Goal: Information Seeking & Learning: Check status

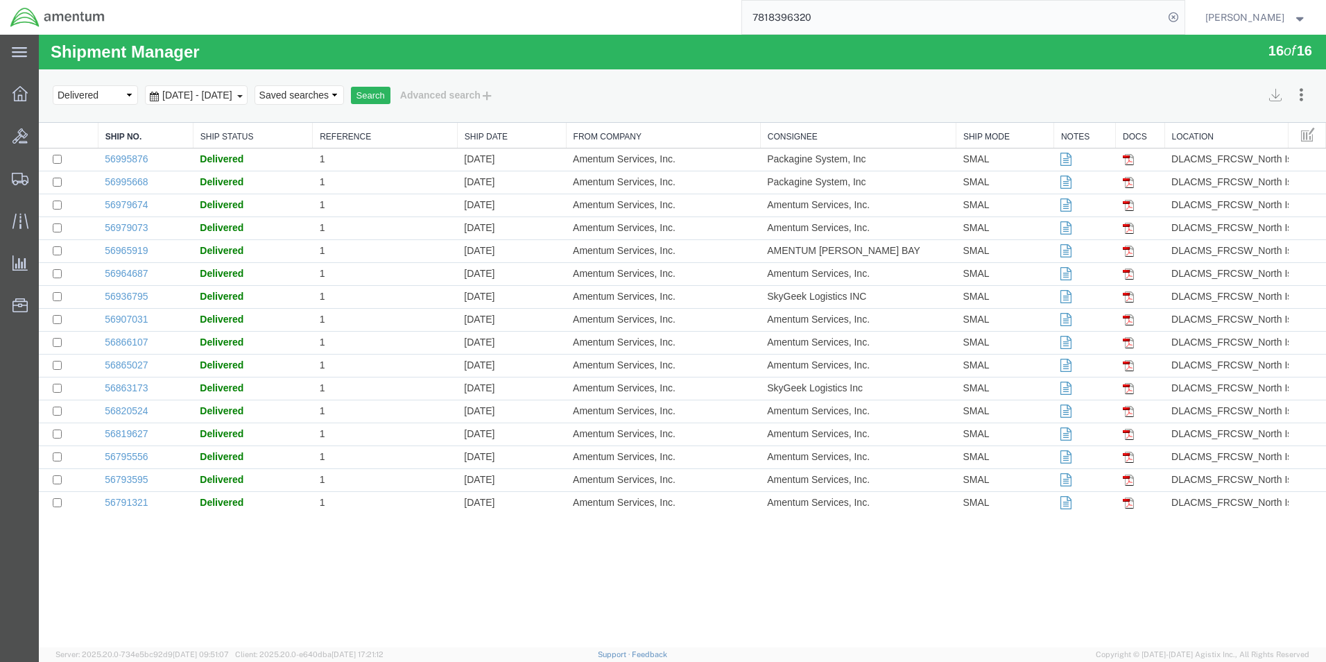
click at [164, 95] on span "[DATE] - [DATE]" at bounding box center [197, 94] width 77 height 11
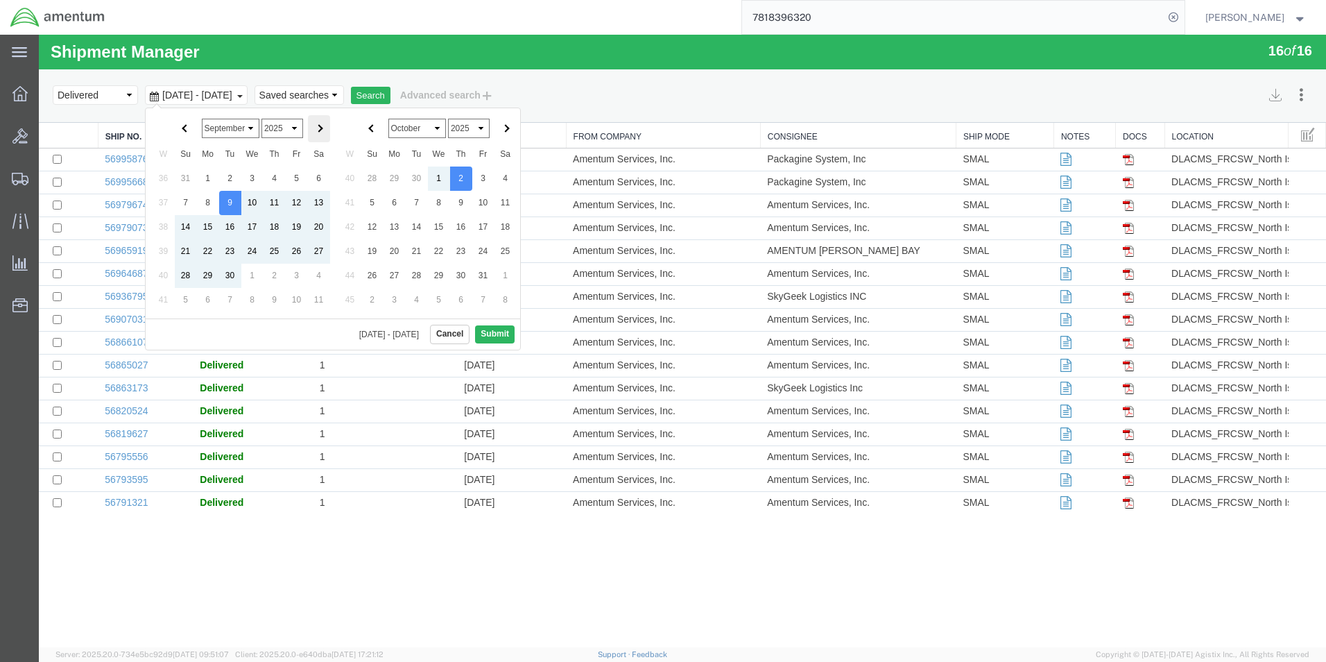
click at [320, 126] on span at bounding box center [319, 129] width 8 height 8
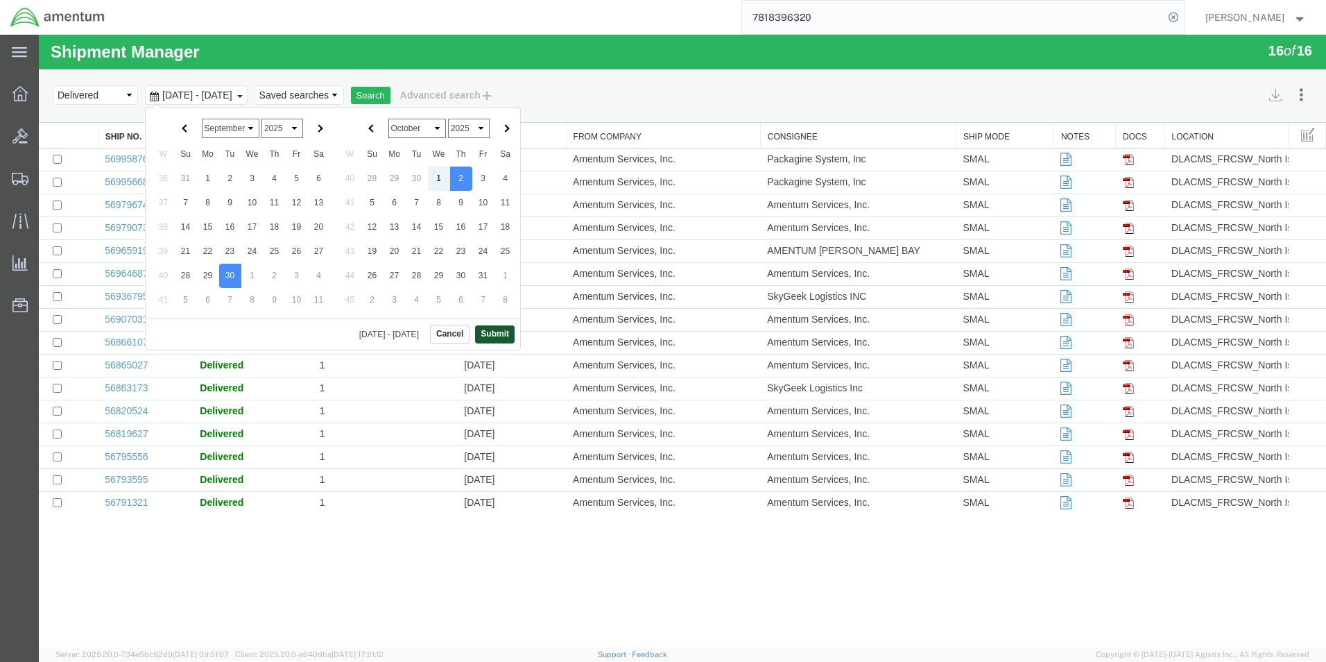
click at [497, 335] on button "Submit" at bounding box center [495, 333] width 40 height 17
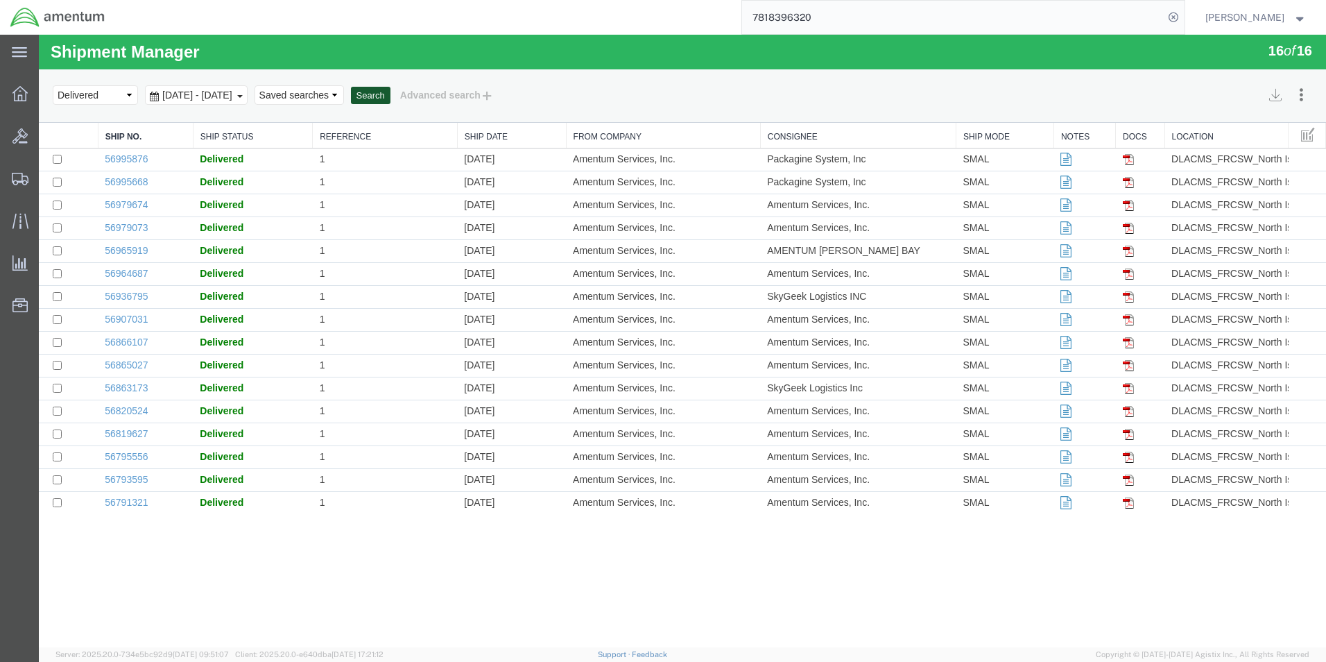
click at [390, 98] on button "Search" at bounding box center [371, 96] width 40 height 18
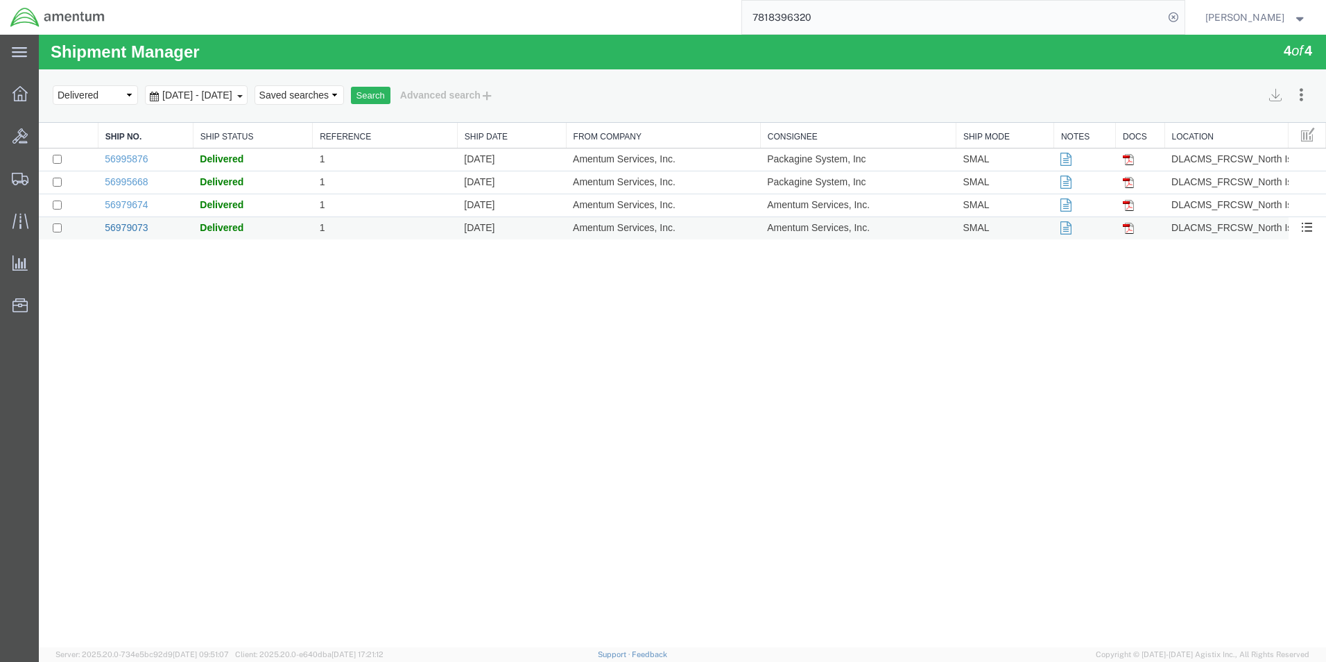
click at [138, 229] on link "56979073" at bounding box center [126, 227] width 43 height 11
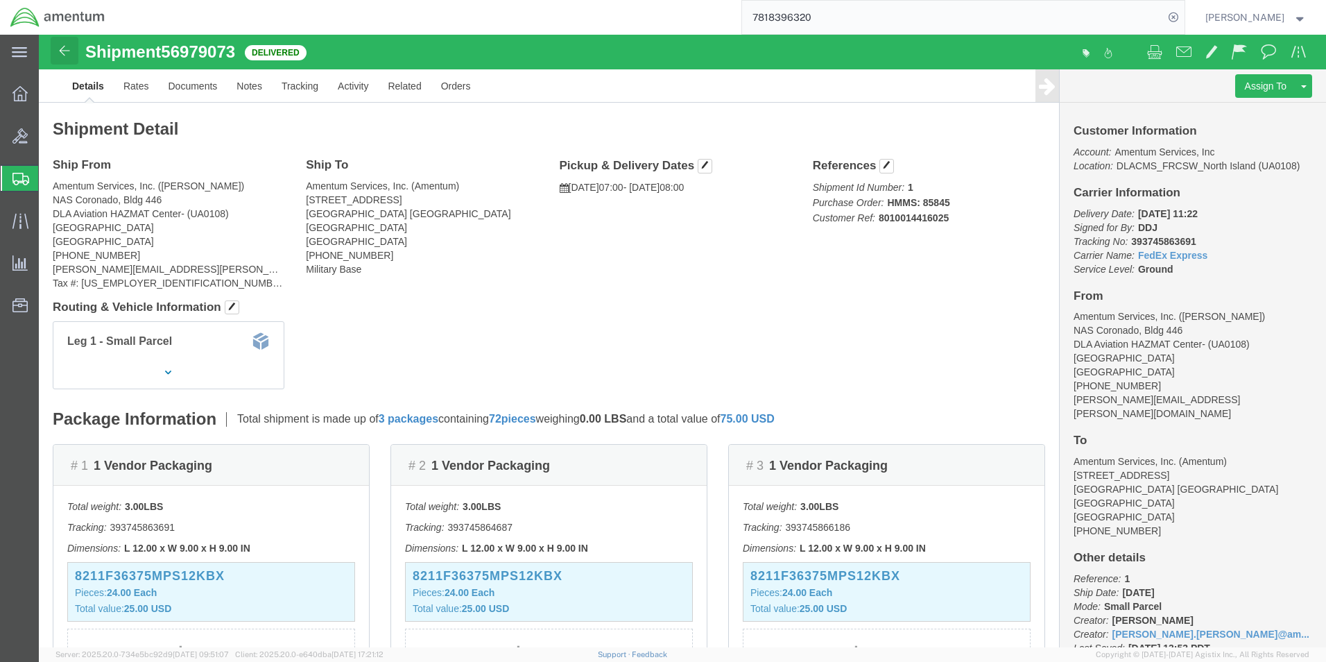
click img
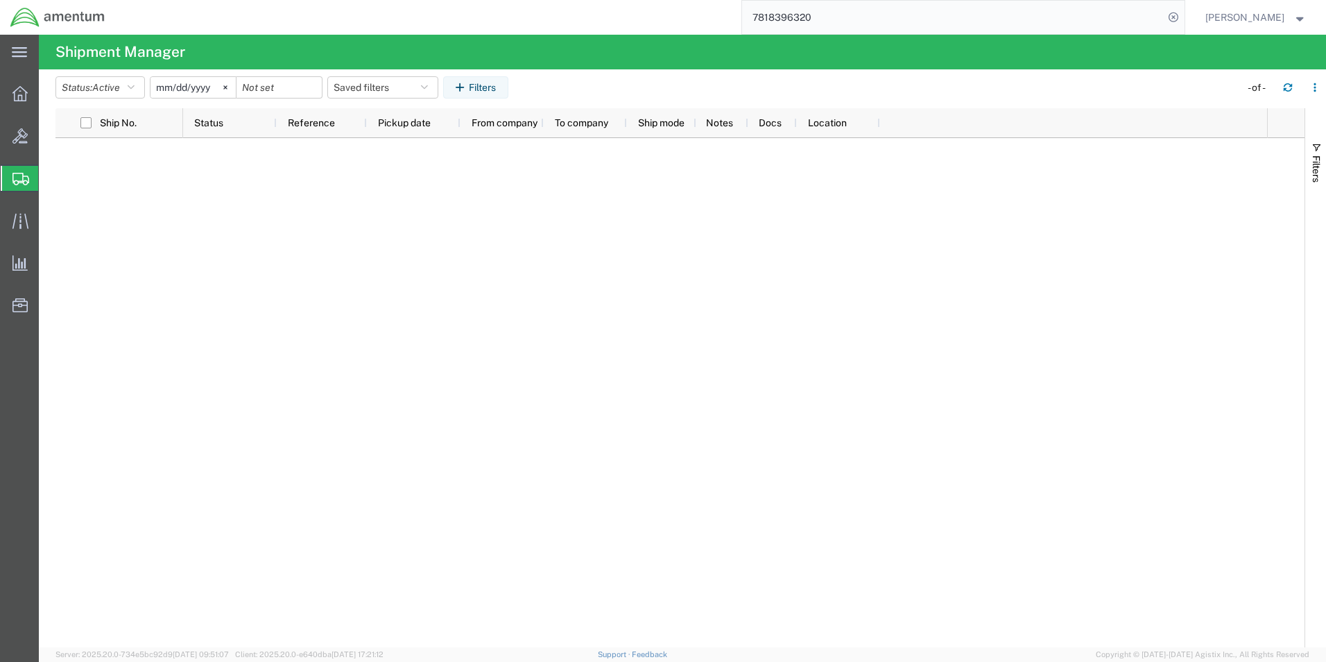
click at [49, 173] on span "Shipments" at bounding box center [43, 178] width 11 height 28
click at [19, 53] on icon at bounding box center [19, 52] width 15 height 10
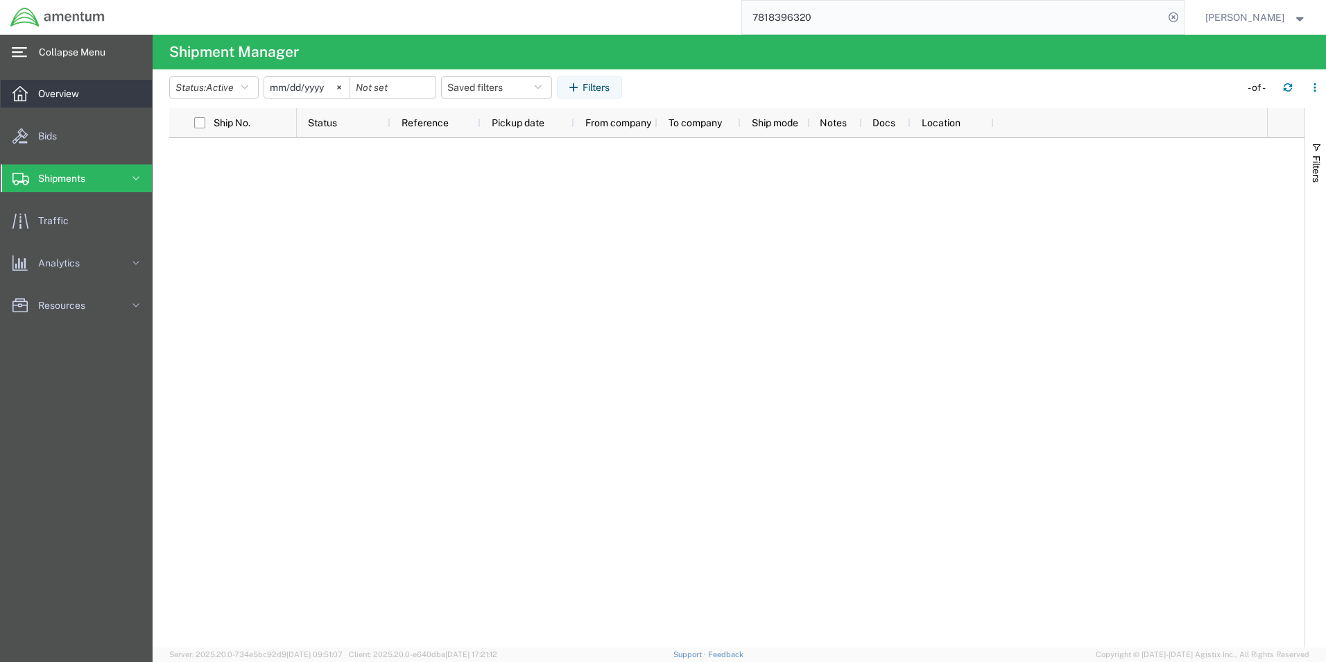
click at [62, 95] on span "Overview" at bounding box center [63, 94] width 51 height 28
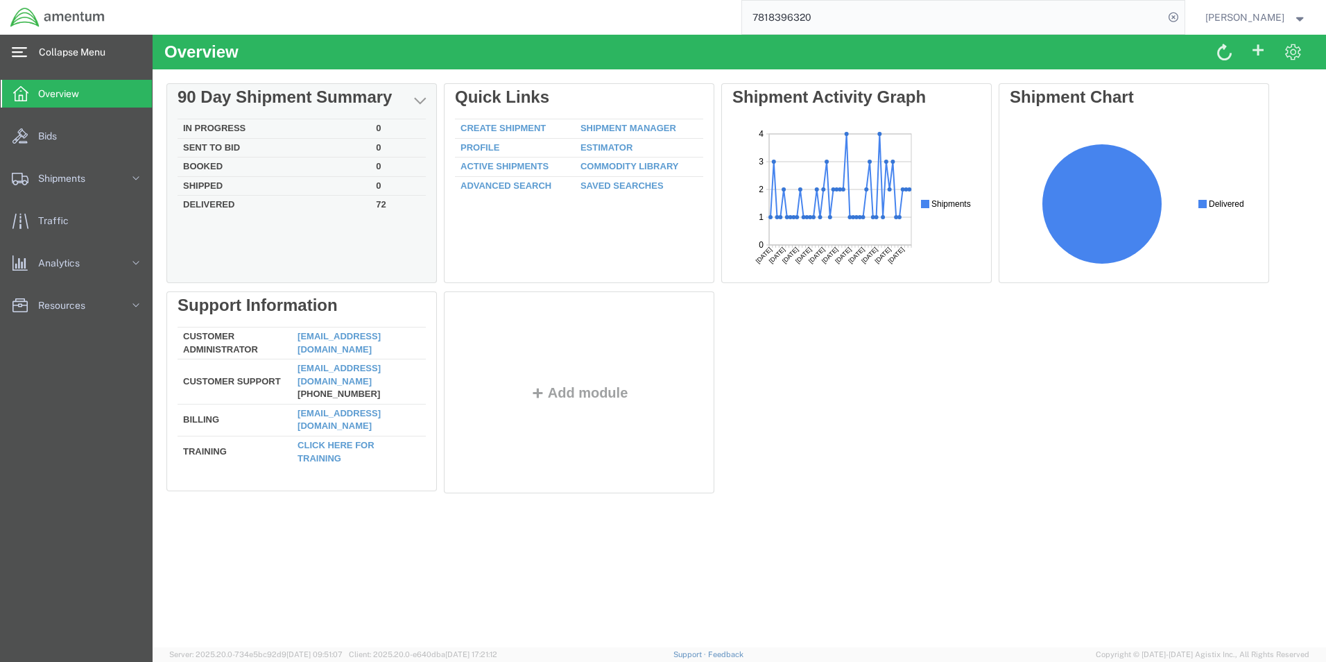
click at [237, 206] on td "Delivered" at bounding box center [274, 204] width 193 height 16
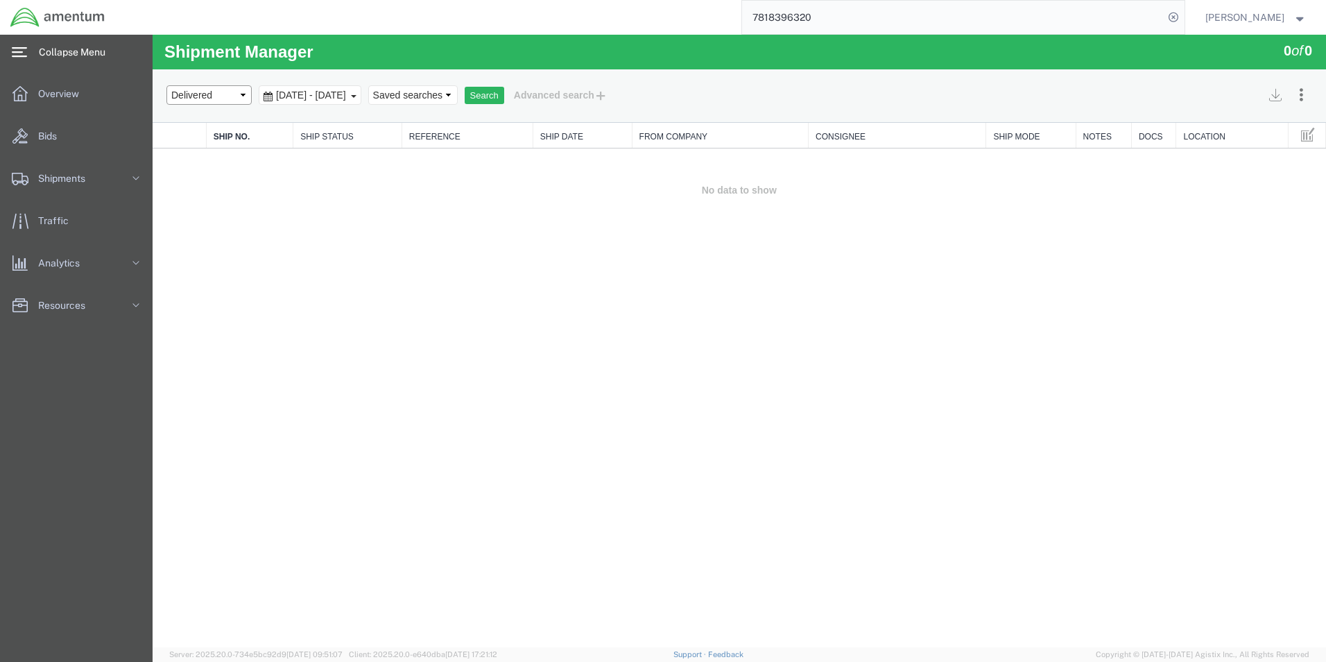
click at [242, 94] on select "Select status Active All Shipments Approved Booked Canceled Delivered Denied Ne…" at bounding box center [208, 94] width 85 height 19
select select "ALL"
click at [166, 85] on select "Select status Active All Shipments Approved Booked Canceled Delivered Denied Ne…" at bounding box center [208, 94] width 85 height 19
click at [504, 94] on button "Search" at bounding box center [485, 96] width 40 height 18
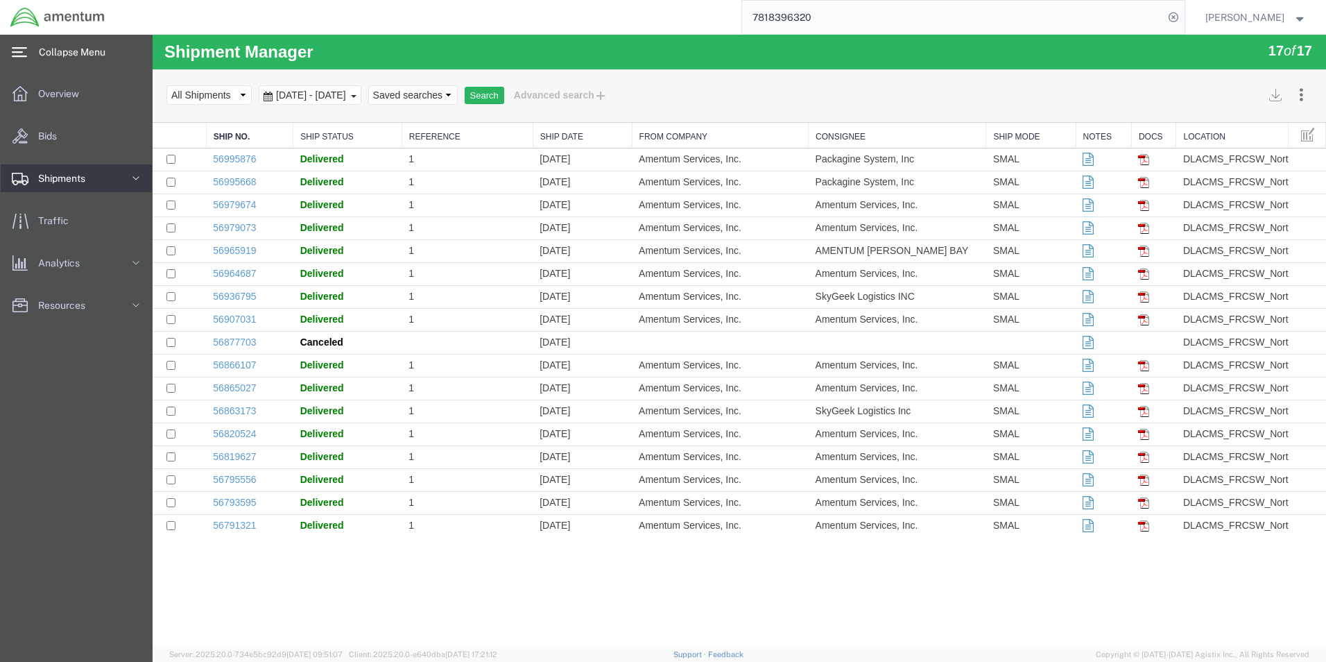
click at [110, 172] on link "Shipments" at bounding box center [76, 178] width 151 height 28
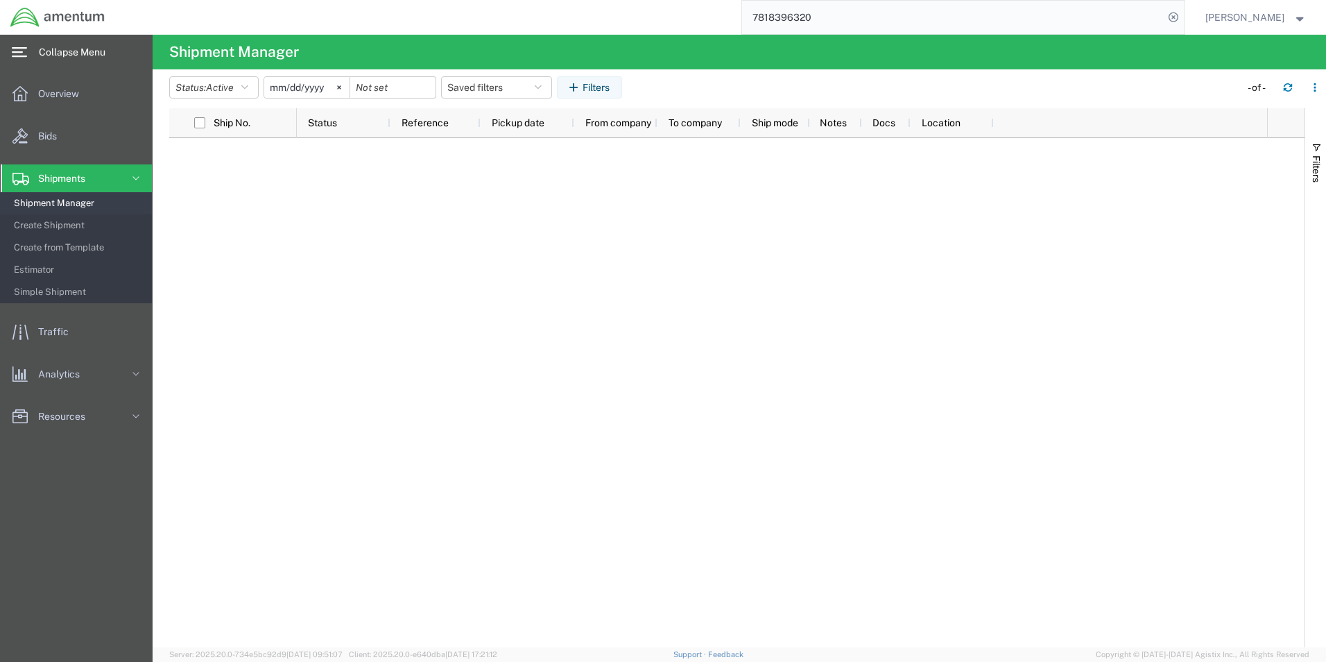
click at [34, 58] on div "main_menu Created with Sketch." at bounding box center [19, 52] width 39 height 35
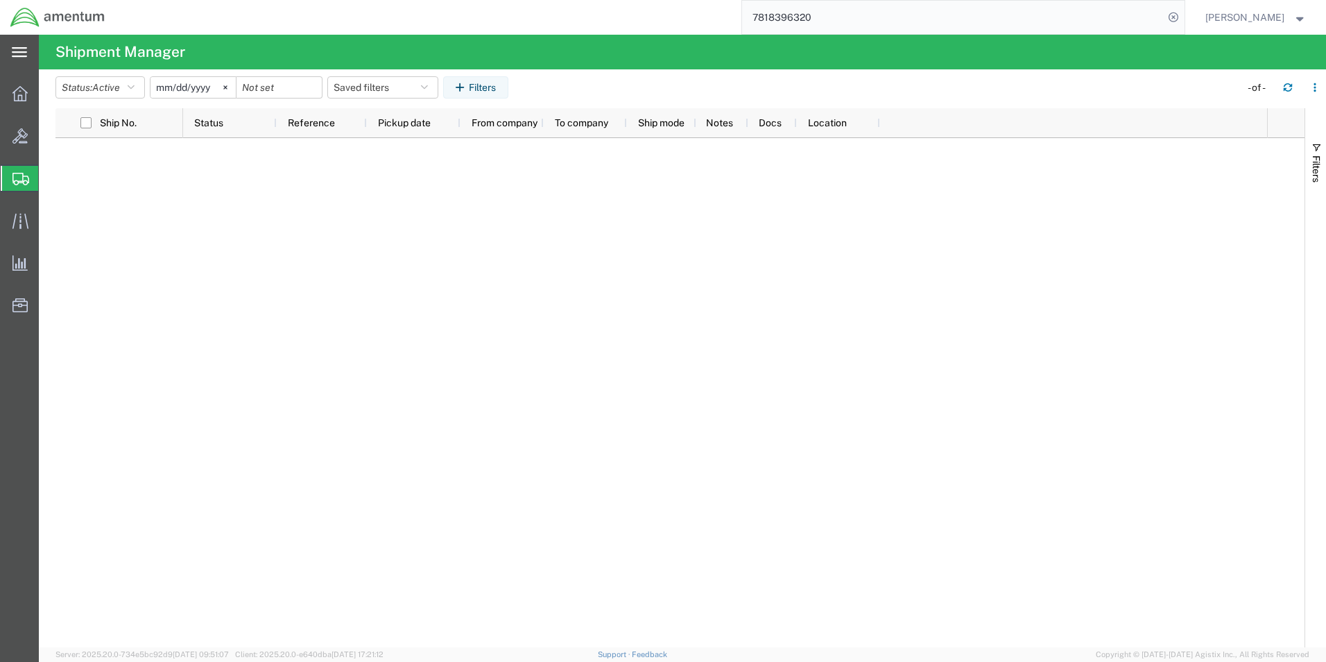
click at [34, 58] on div "main_menu Created with Sketch." at bounding box center [19, 52] width 39 height 35
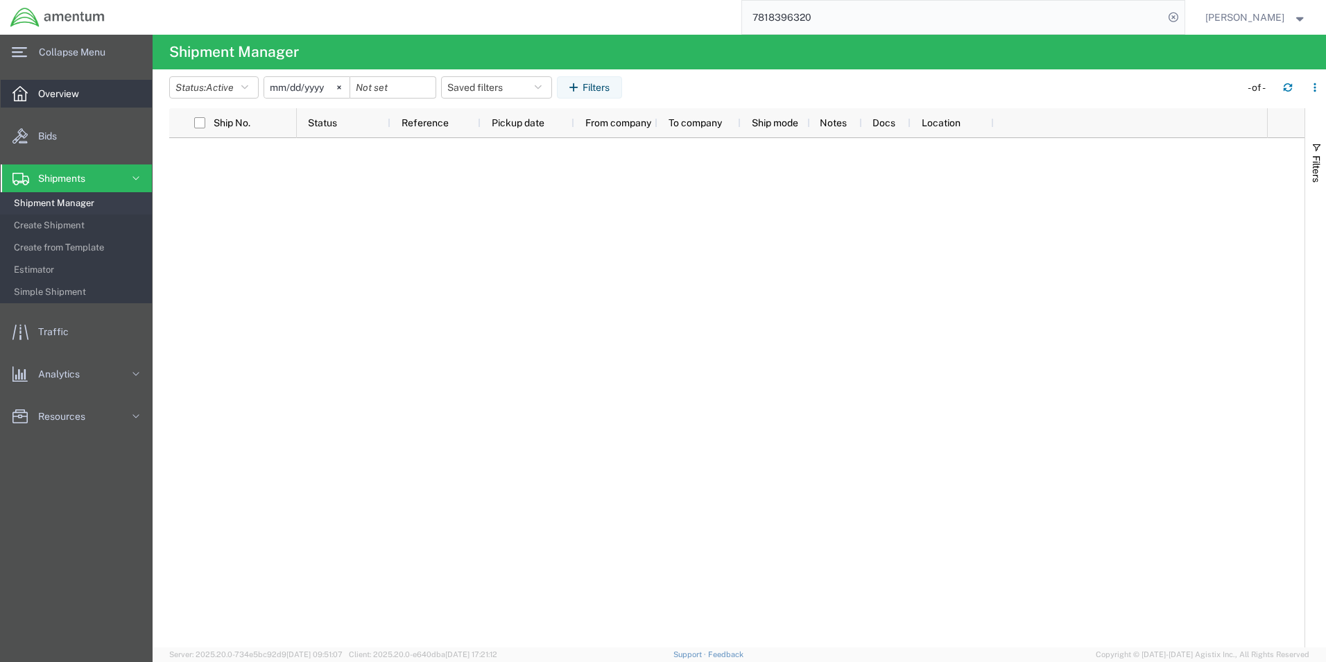
click at [50, 103] on span "Overview" at bounding box center [63, 94] width 51 height 28
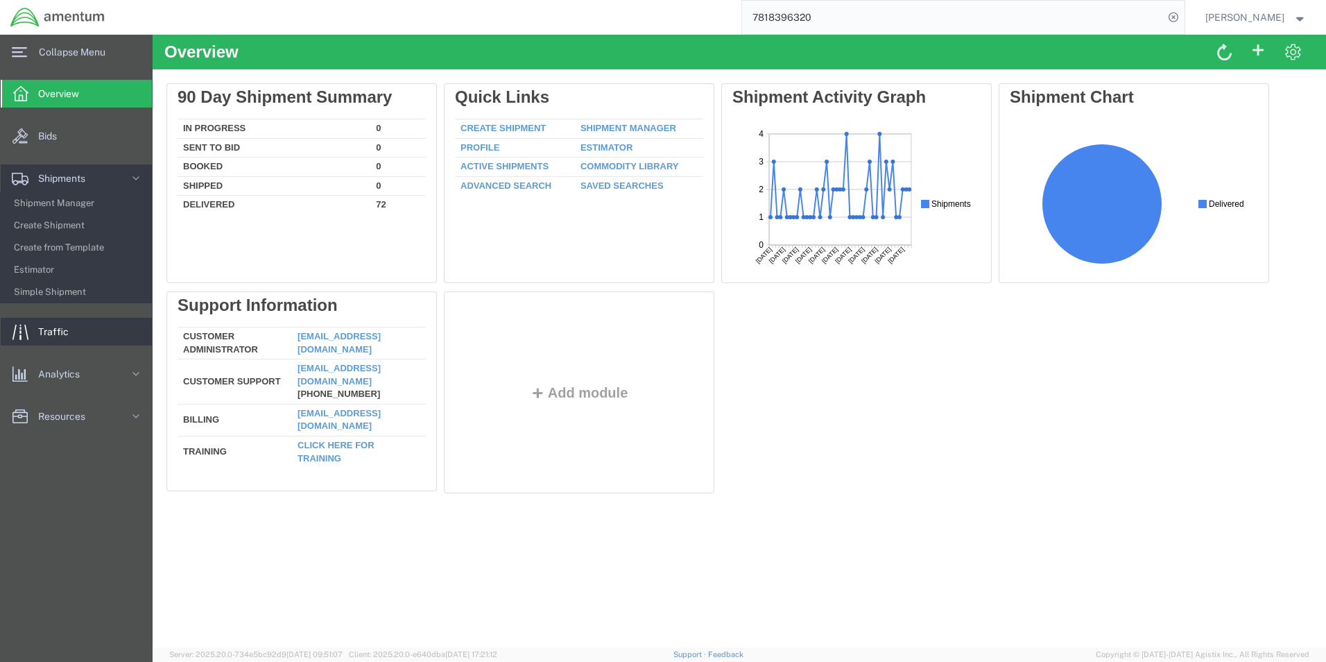
click at [76, 341] on span "Traffic" at bounding box center [58, 332] width 40 height 28
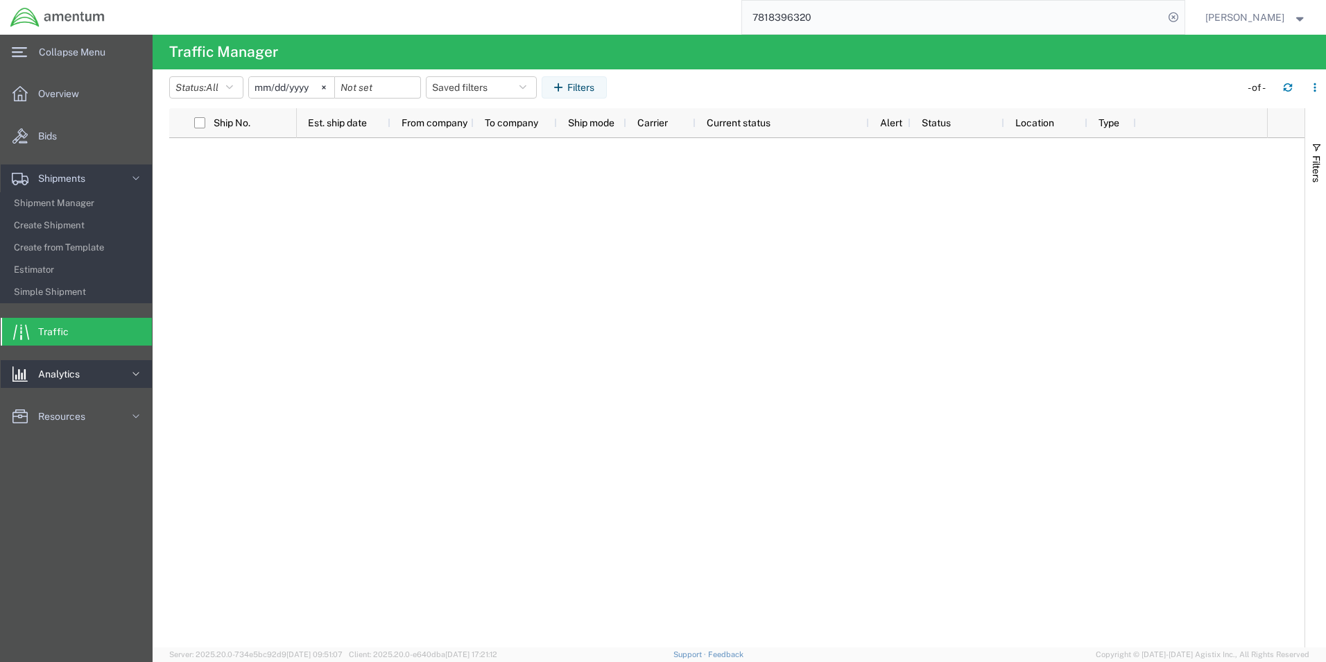
click at [89, 372] on span "Analytics" at bounding box center [63, 374] width 51 height 28
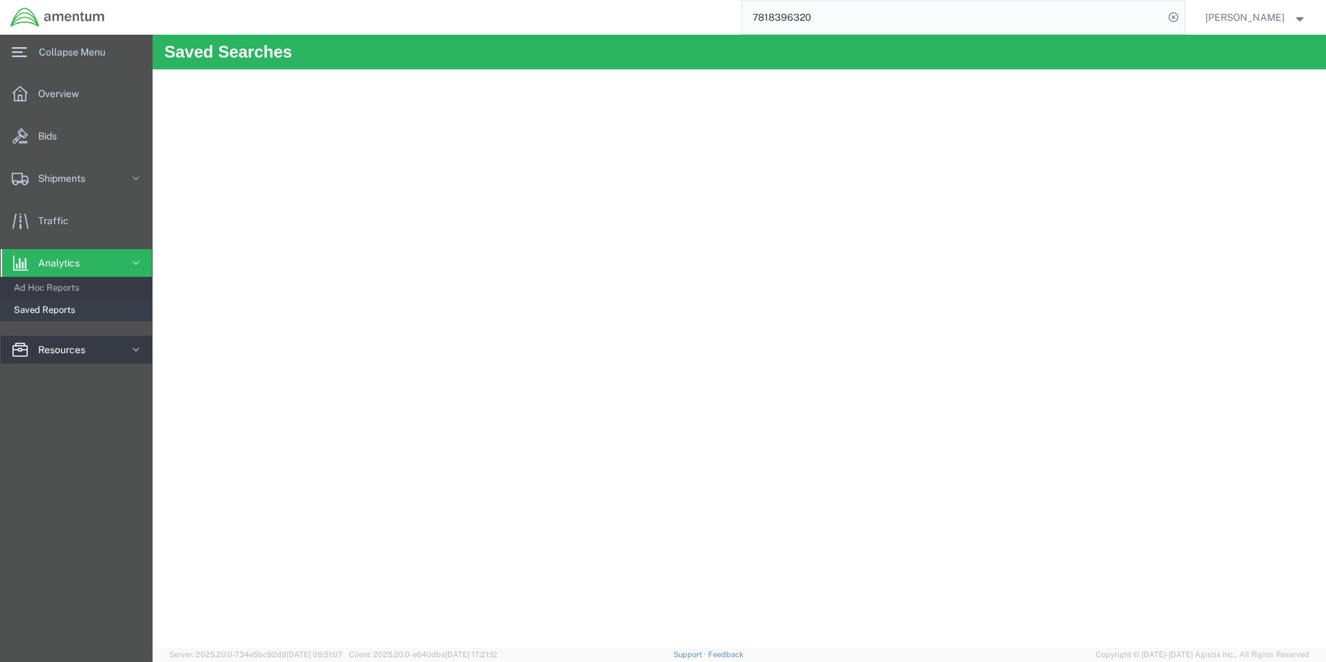
click at [92, 354] on span "Resources" at bounding box center [66, 350] width 57 height 28
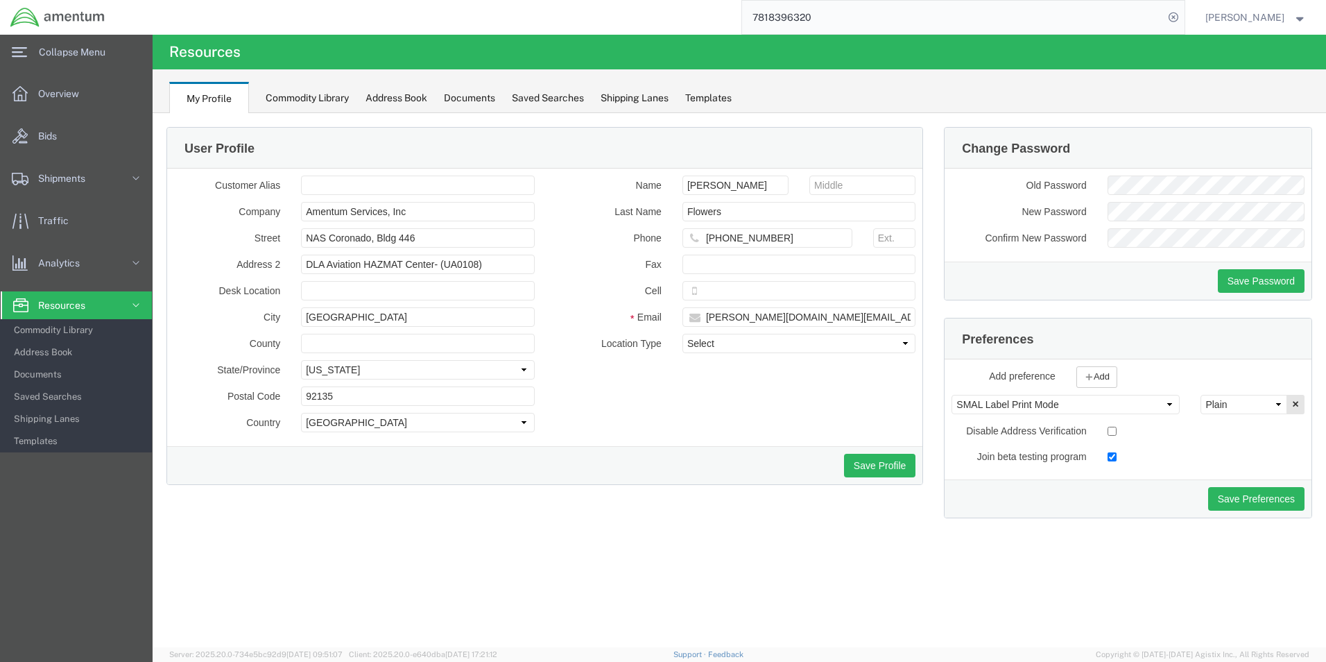
click at [485, 101] on div "Documents" at bounding box center [469, 98] width 51 height 15
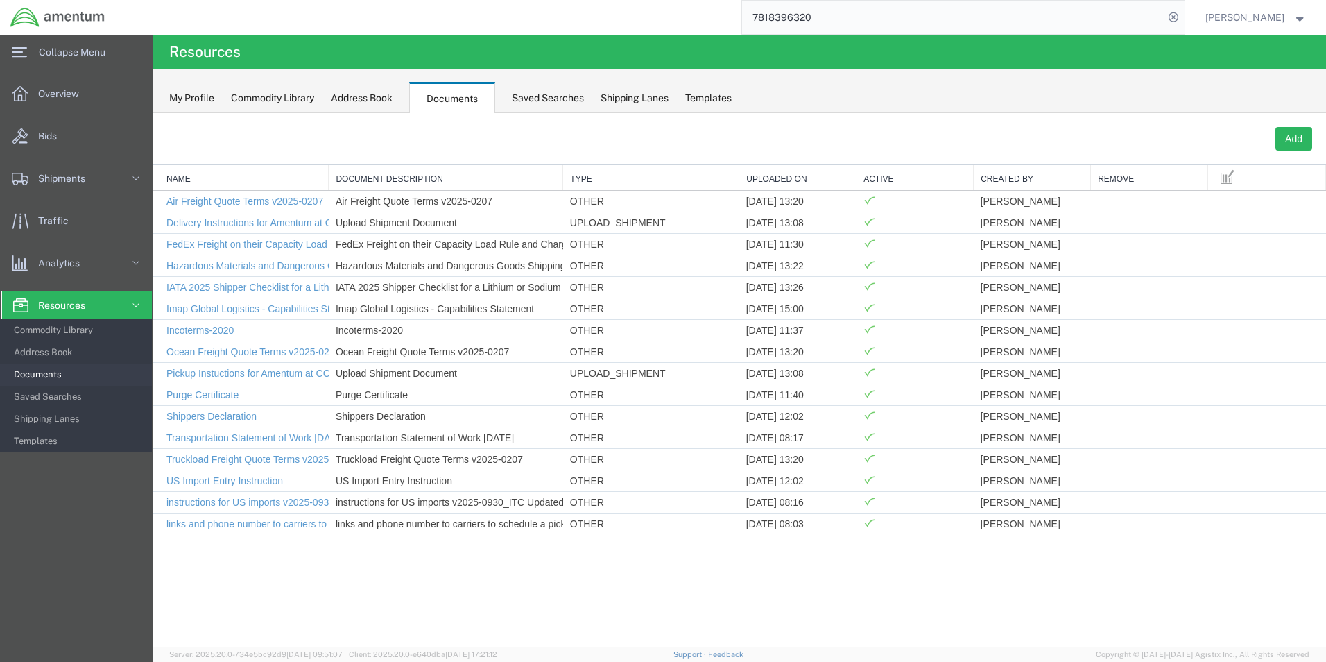
click at [705, 99] on div "Templates" at bounding box center [708, 98] width 46 height 15
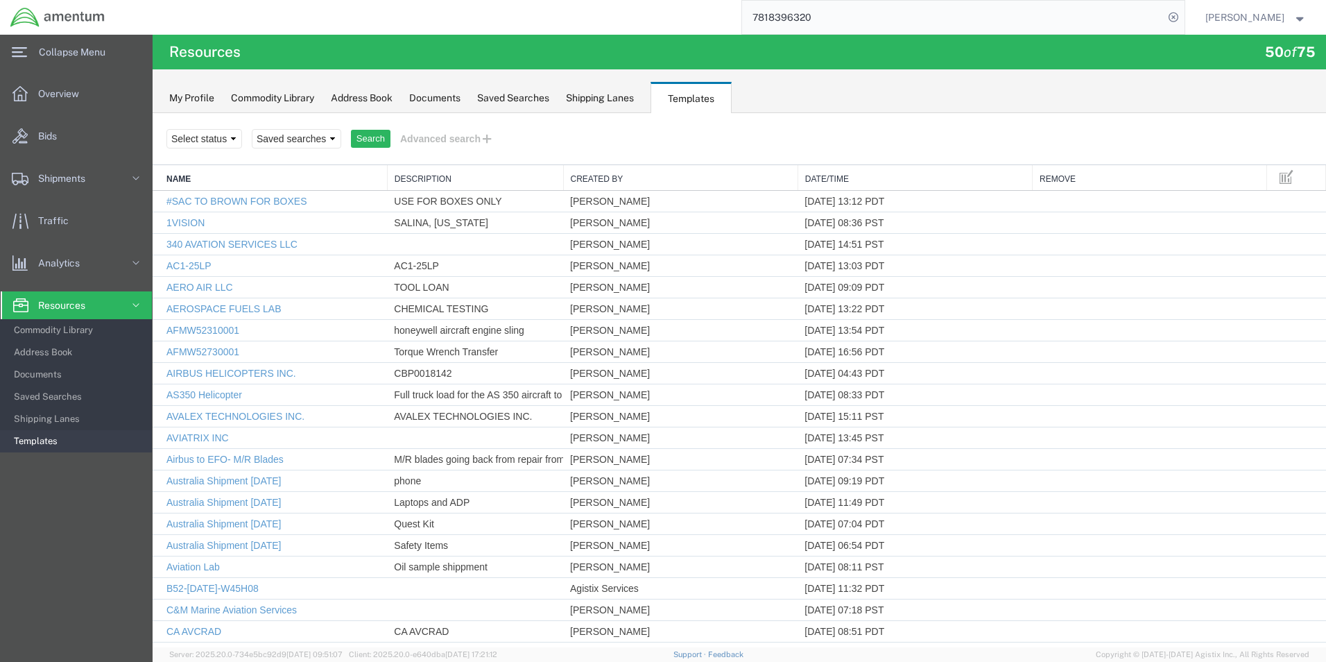
click at [634, 101] on div "Shipping Lanes" at bounding box center [600, 98] width 68 height 15
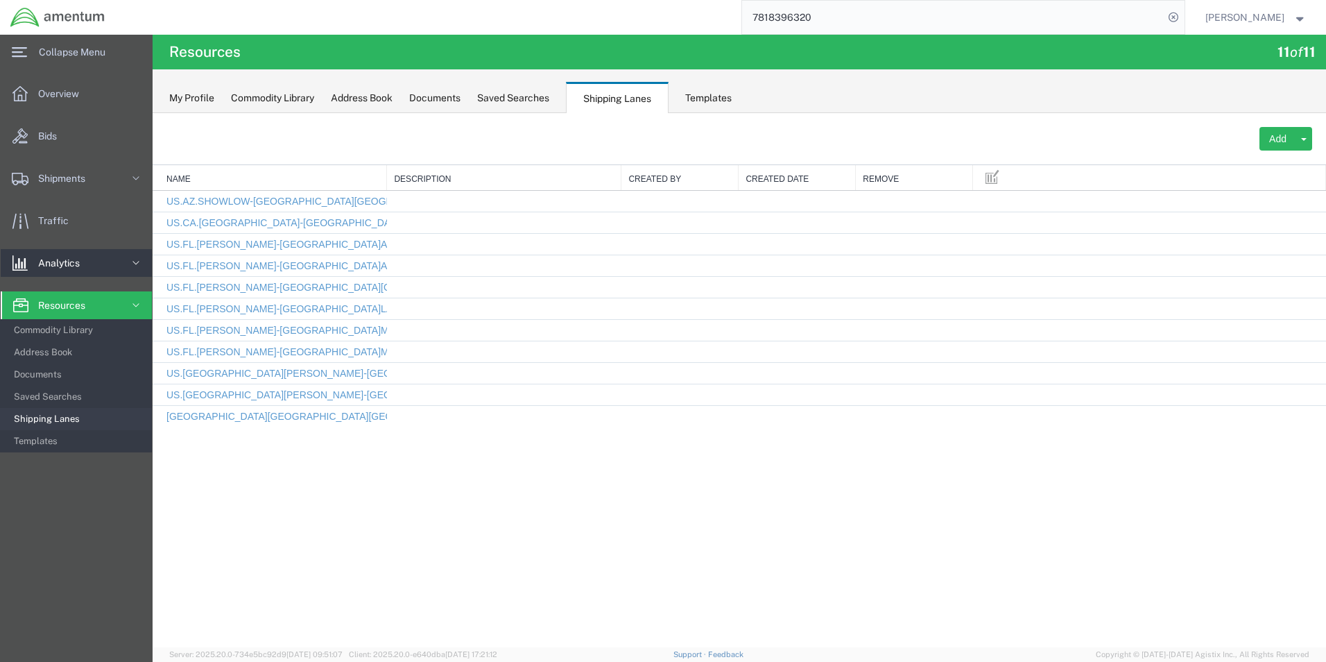
click at [67, 266] on span "Analytics" at bounding box center [63, 263] width 51 height 28
